Goal: Information Seeking & Learning: Learn about a topic

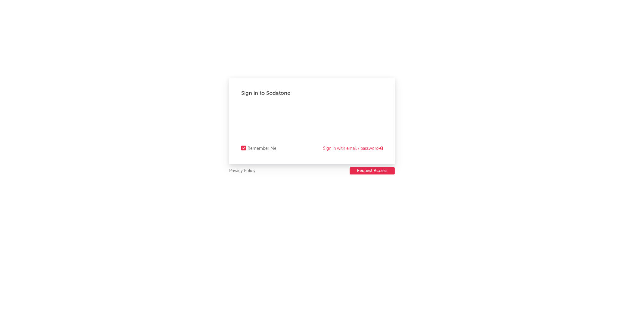
select select "recorded_music"
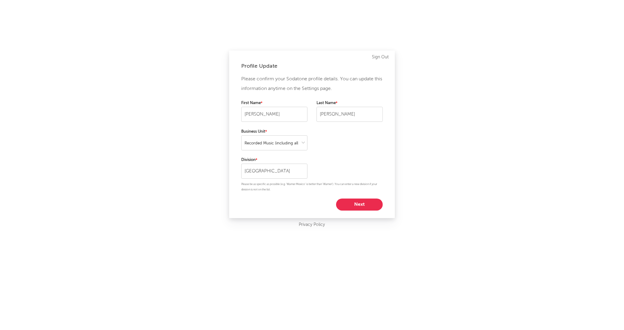
click at [359, 205] on button "Next" at bounding box center [359, 205] width 47 height 12
select select "other"
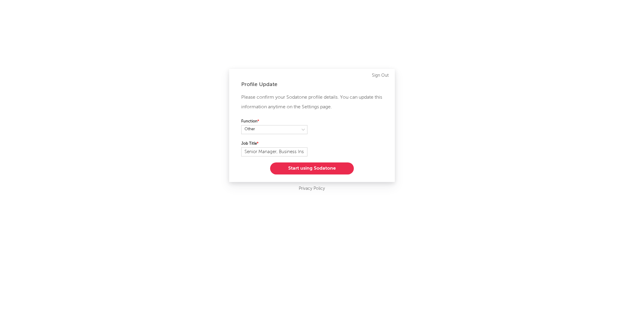
click at [359, 205] on div "Profile Update Please confirm your Sodatone profile details. You can update thi…" at bounding box center [312, 165] width 624 height 330
click at [321, 171] on button "Start using Sodatone" at bounding box center [312, 169] width 84 height 12
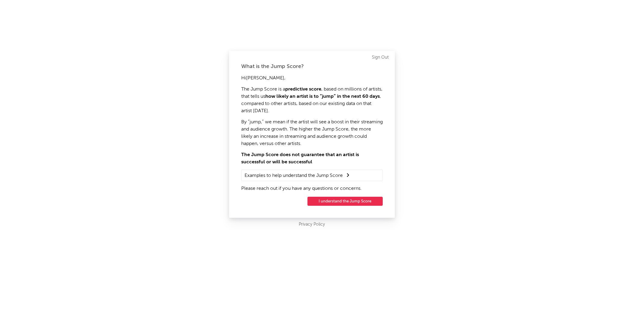
click at [348, 199] on button "I understand the Jump Score" at bounding box center [345, 201] width 75 height 9
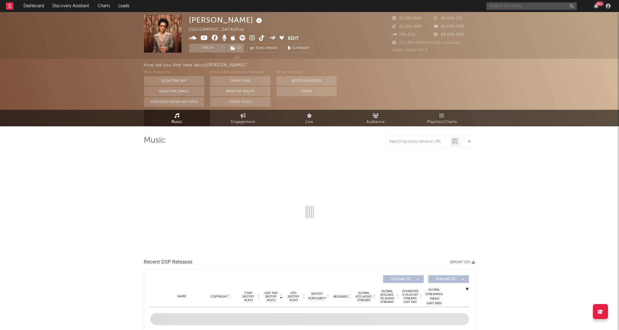
click at [536, 9] on input "text" at bounding box center [531, 6] width 90 height 8
type input "JISOO"
select select "6m"
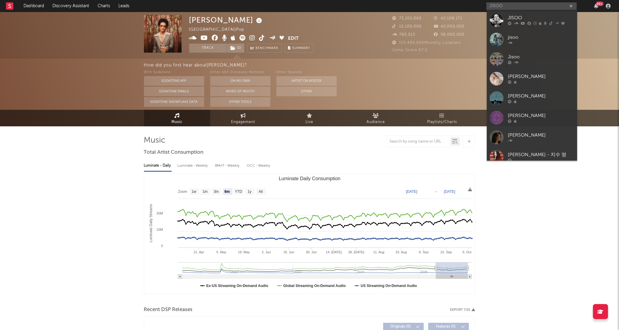
click at [544, 18] on div "JISOO" at bounding box center [541, 17] width 66 height 7
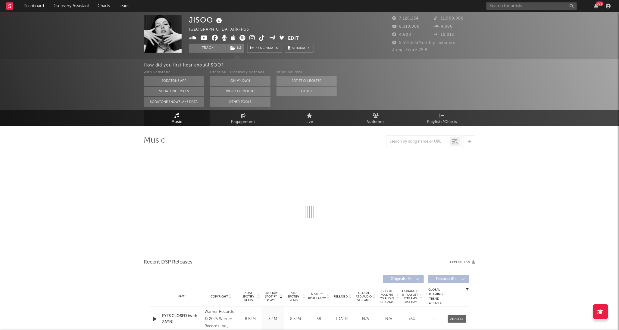
select select "6m"
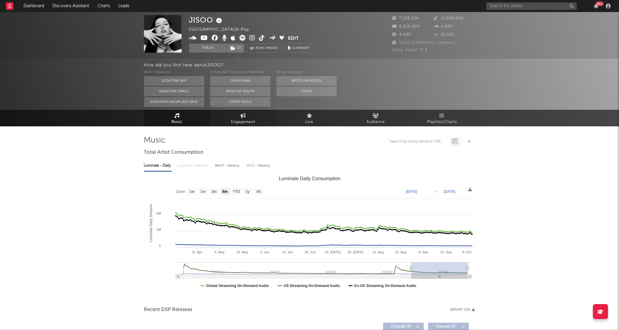
click at [236, 118] on link "Engagement" at bounding box center [243, 118] width 66 height 17
select select "1w"
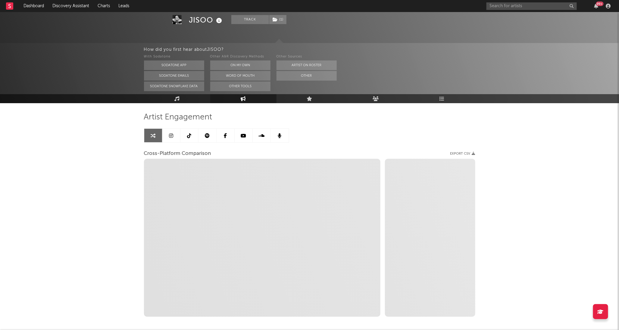
scroll to position [52, 0]
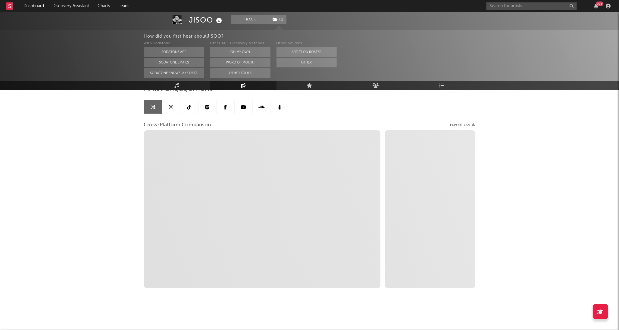
select select "1m"
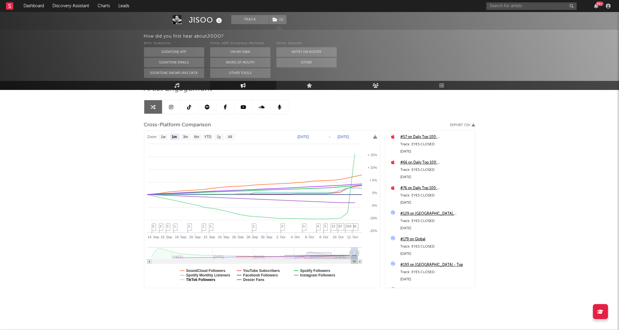
click at [205, 276] on text "Spotify Monthly Listeners" at bounding box center [208, 275] width 44 height 4
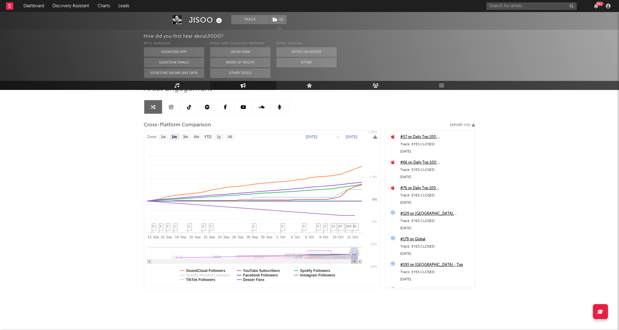
select select "1m"
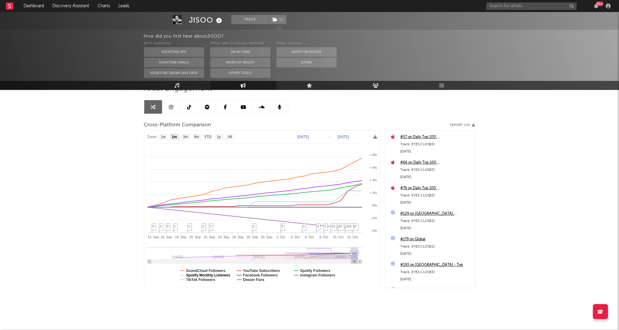
click at [205, 276] on text "Spotify Monthly Listeners" at bounding box center [208, 275] width 44 height 4
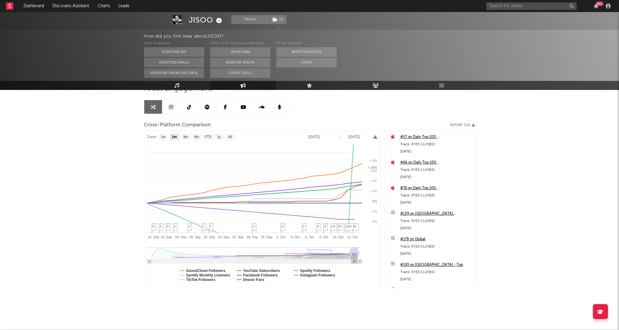
select select "1m"
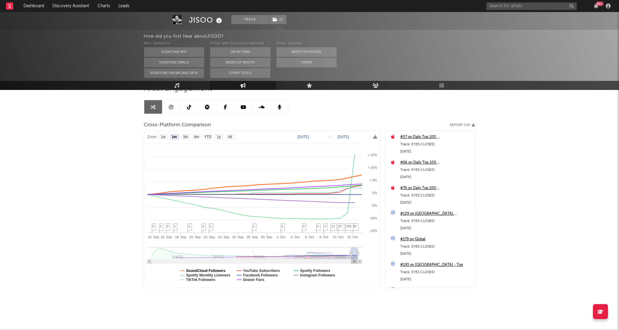
click at [222, 270] on text "SoundCloud Followers" at bounding box center [205, 271] width 39 height 4
select select "1m"
click at [211, 280] on text "TikTok Followers" at bounding box center [200, 280] width 29 height 4
select select "1m"
click at [211, 280] on text "TikTok Followers" at bounding box center [200, 280] width 29 height 4
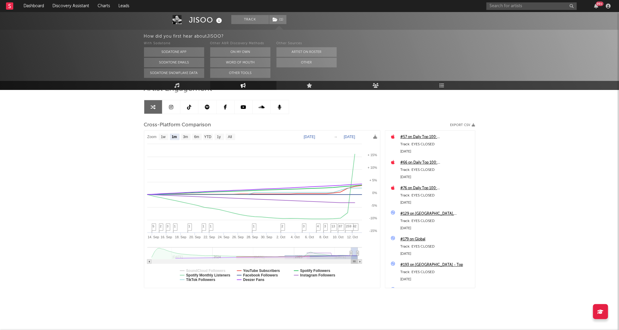
select select "1m"
click at [211, 280] on text "TikTok Followers" at bounding box center [200, 280] width 29 height 4
select select "1m"
click at [213, 282] on text "TikTok Followers" at bounding box center [200, 280] width 29 height 4
select select "1m"
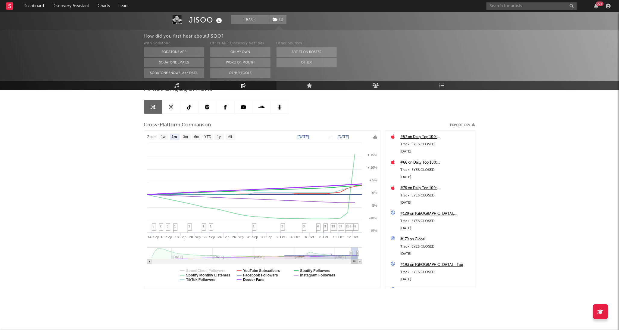
click at [246, 280] on text "Deezer Fans" at bounding box center [253, 280] width 21 height 4
select select "1m"
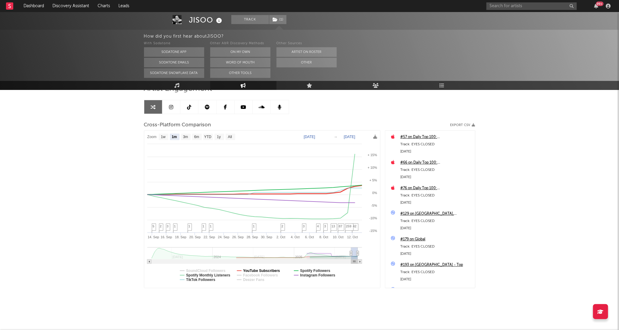
select select "1m"
click at [325, 270] on text "Spotify Followers" at bounding box center [315, 271] width 30 height 4
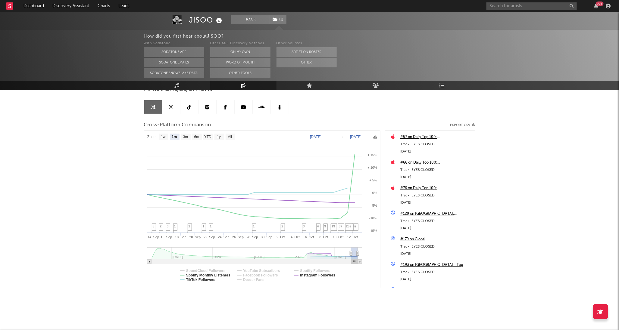
select select "1m"
click at [321, 269] on text "Spotify Followers" at bounding box center [315, 271] width 30 height 4
select select "1m"
click at [321, 270] on text "Spotify Followers" at bounding box center [315, 271] width 30 height 4
select select "1m"
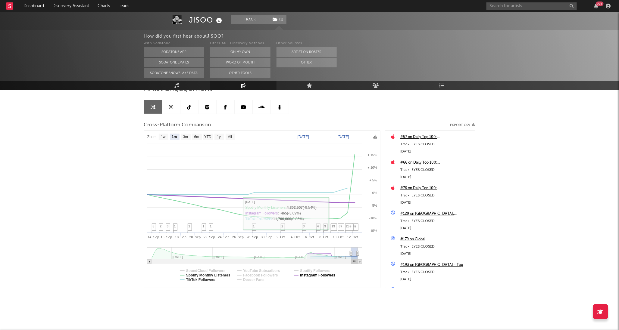
click at [320, 275] on text "Instagram Followers" at bounding box center [317, 275] width 35 height 4
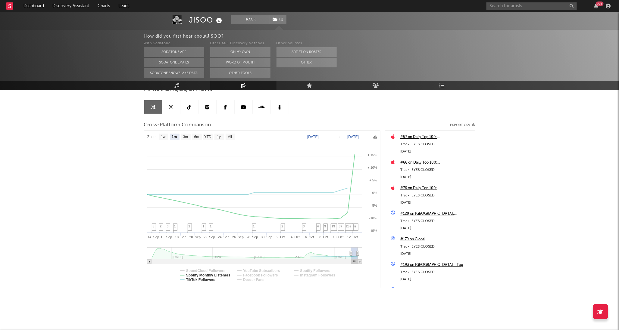
select select "1m"
click at [213, 280] on text "TikTok Followers" at bounding box center [200, 280] width 29 height 4
select select "1m"
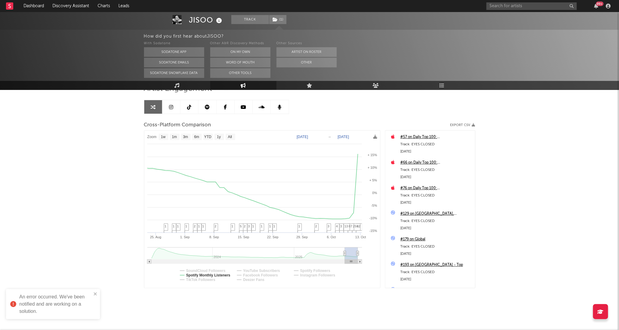
type input "[DATE]"
select select "3m"
type input "[DATE]"
select select "1w"
drag, startPoint x: 351, startPoint y: 253, endPoint x: 309, endPoint y: 255, distance: 41.6
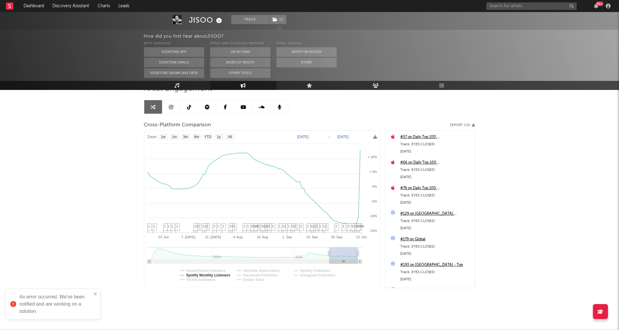
type input "[DATE]"
select select "6m"
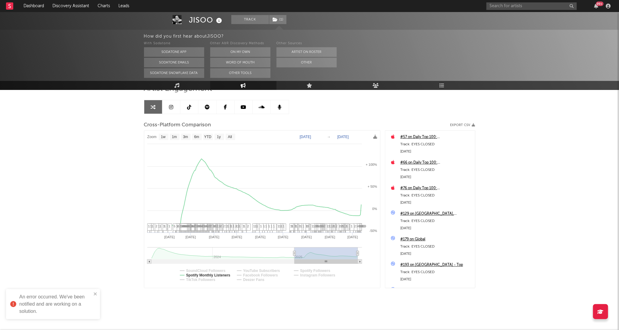
type input "[DATE]"
select select "1w"
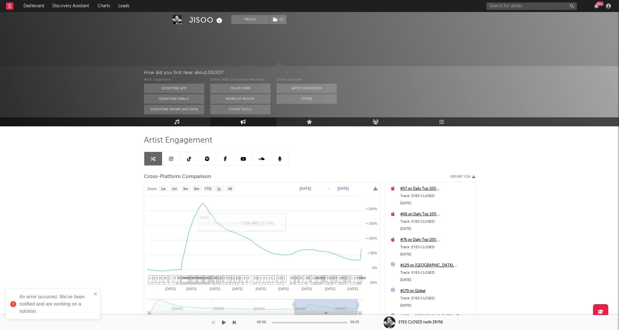
select select "1w"
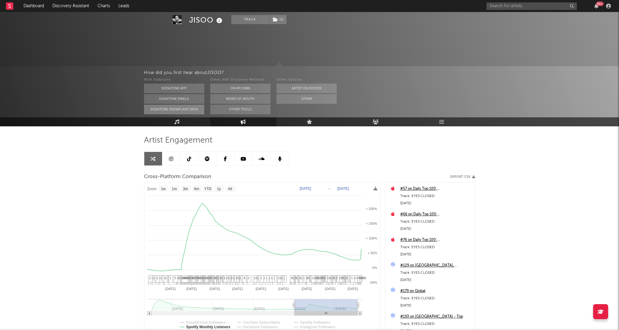
scroll to position [52, 0]
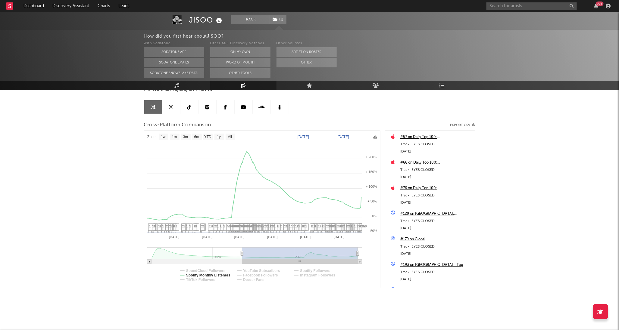
type input "2023-05-13"
select select "All"
type input "2023-04-02"
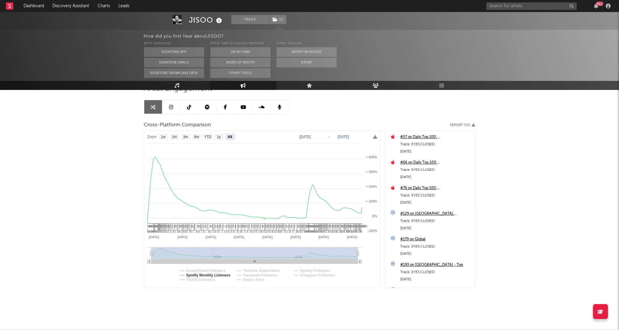
drag, startPoint x: 294, startPoint y: 255, endPoint x: 133, endPoint y: 251, distance: 161.2
select select "All"
drag, startPoint x: 151, startPoint y: 254, endPoint x: 116, endPoint y: 250, distance: 35.5
click at [208, 137] on text "YTD" at bounding box center [207, 137] width 7 height 4
select select "YTD"
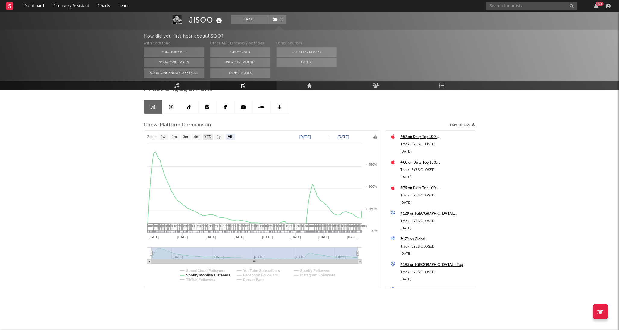
type input "[DATE]"
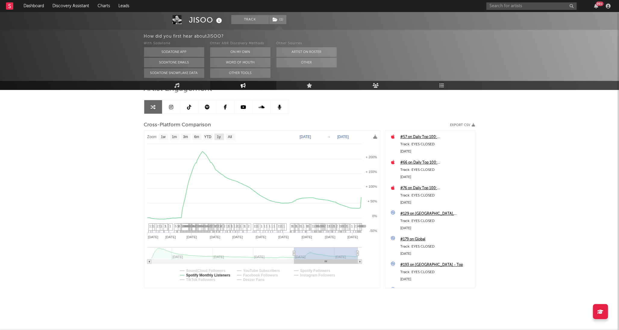
click at [221, 137] on text "1y" at bounding box center [219, 137] width 4 height 4
select select "1y"
type input "2024-10-13"
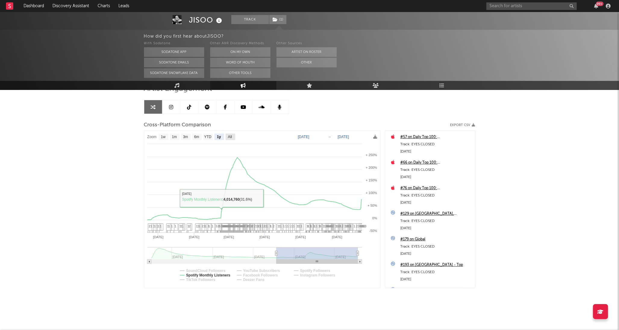
click at [228, 137] on text "All" at bounding box center [230, 137] width 4 height 4
select select "All"
type input "2023-04-02"
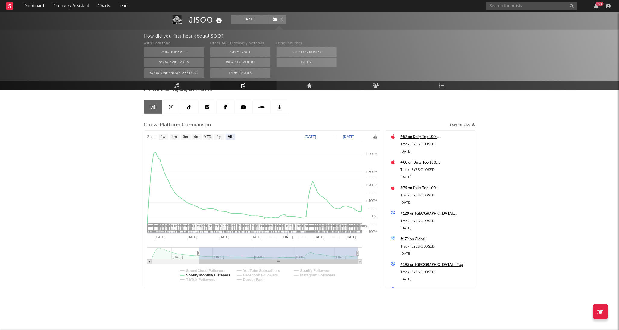
select select "All"
